Goal: Task Accomplishment & Management: Use online tool/utility

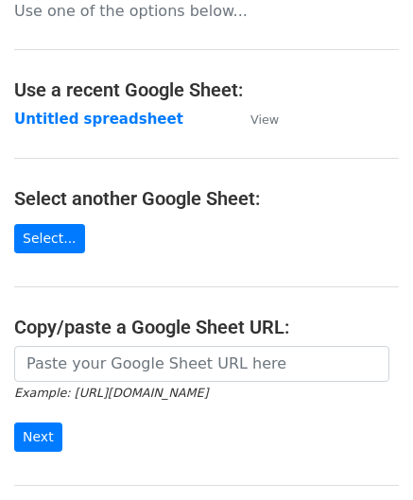
scroll to position [95, 0]
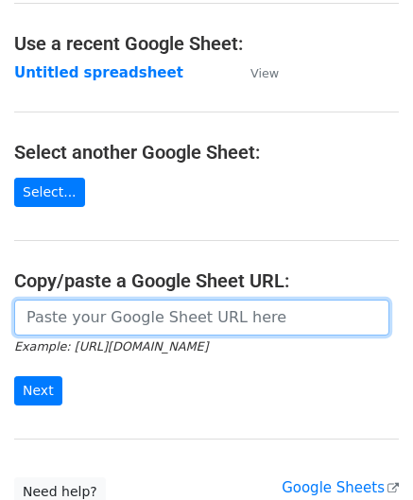
click at [78, 309] on input "url" at bounding box center [201, 318] width 375 height 36
paste input "[URL][DOMAIN_NAME]"
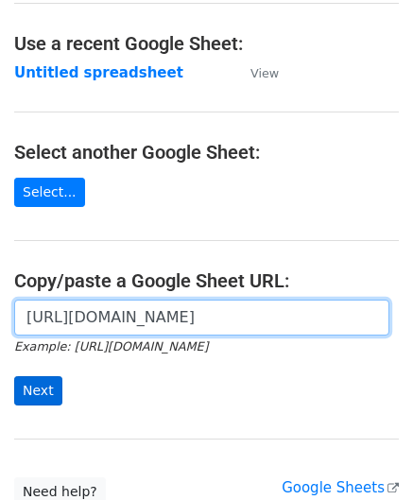
type input "[URL][DOMAIN_NAME]"
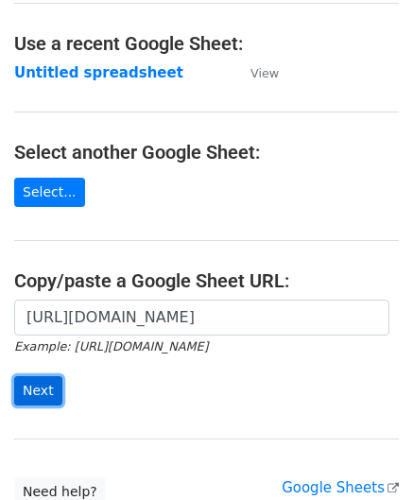
click at [49, 382] on input "Next" at bounding box center [38, 390] width 48 height 29
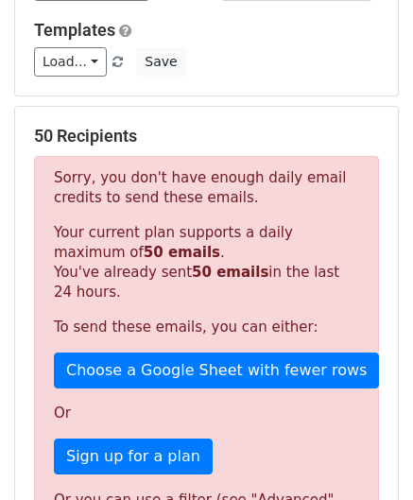
scroll to position [638, 0]
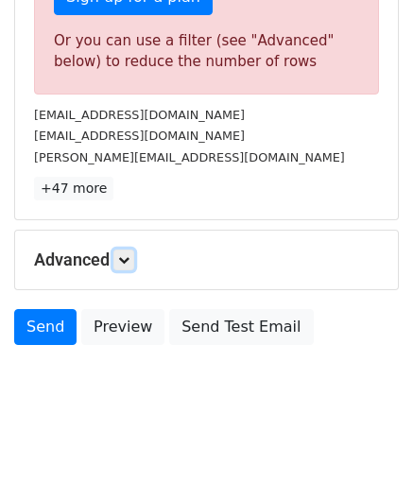
drag, startPoint x: 130, startPoint y: 251, endPoint x: 154, endPoint y: 267, distance: 28.6
click at [130, 254] on icon at bounding box center [123, 259] width 11 height 11
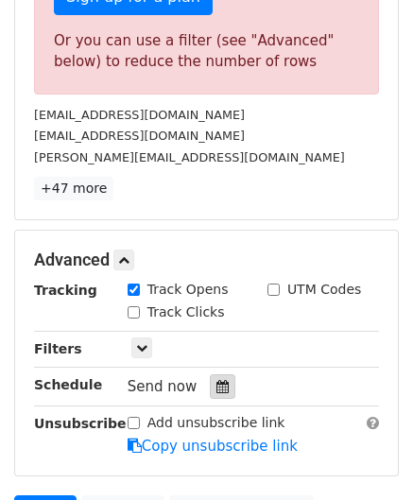
click at [217, 385] on icon at bounding box center [223, 386] width 12 height 13
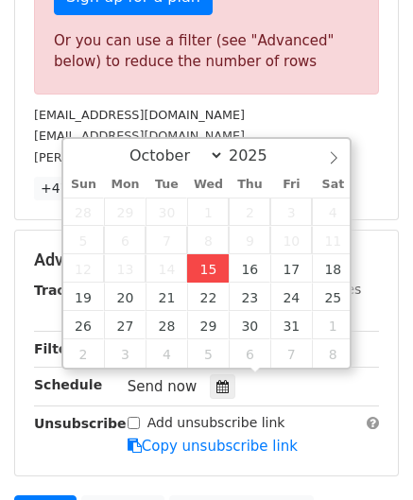
type input "2025-10-15 12:00"
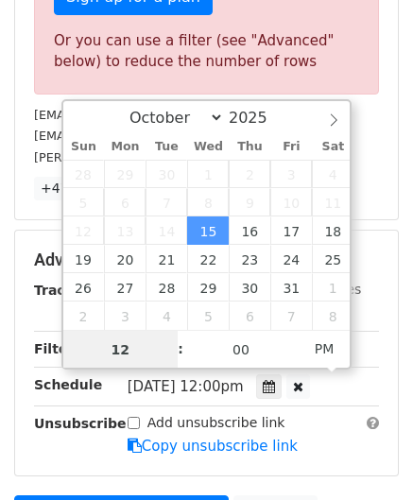
paste input "6"
type input "6"
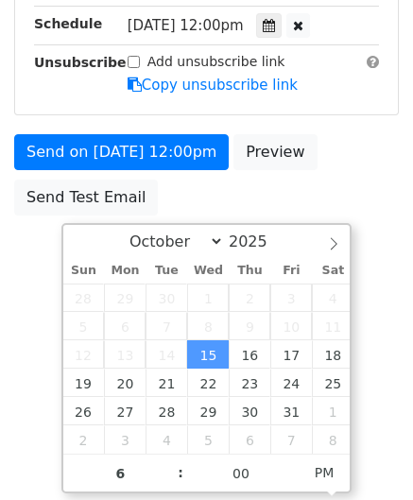
type input "2025-10-15 18:00"
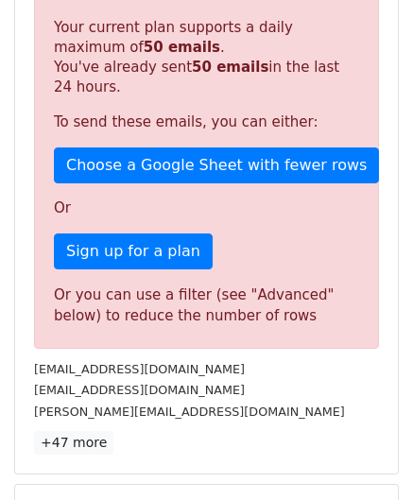
scroll to position [867, 0]
